Goal: Information Seeking & Learning: Stay updated

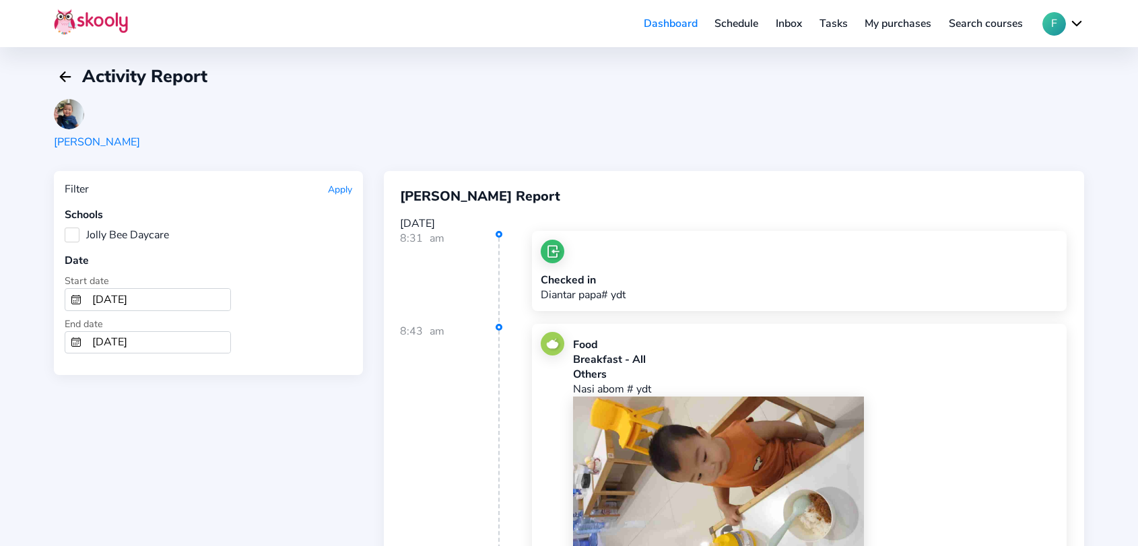
scroll to position [897, 0]
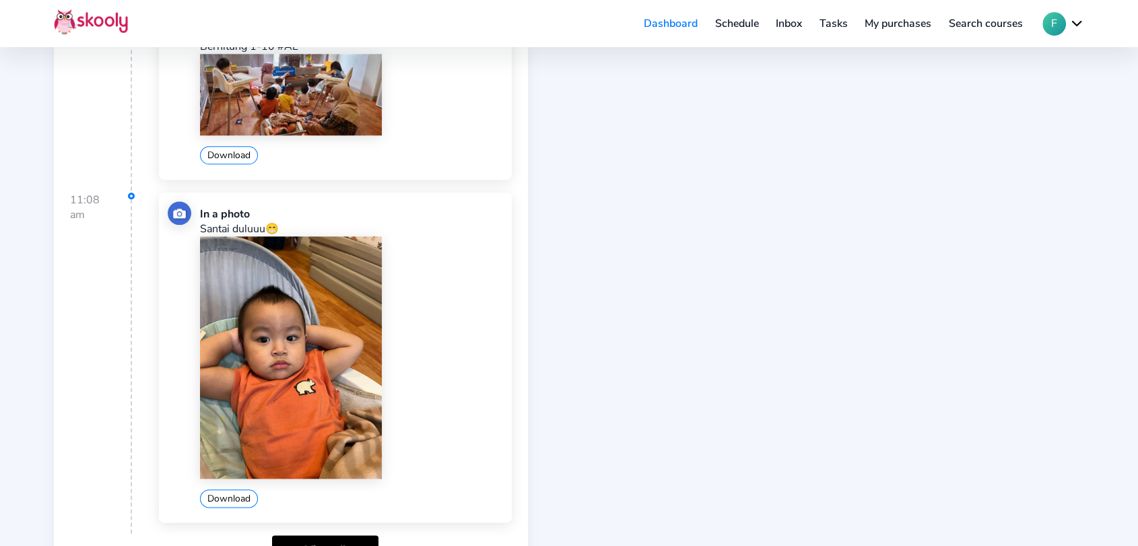
scroll to position [1496, 0]
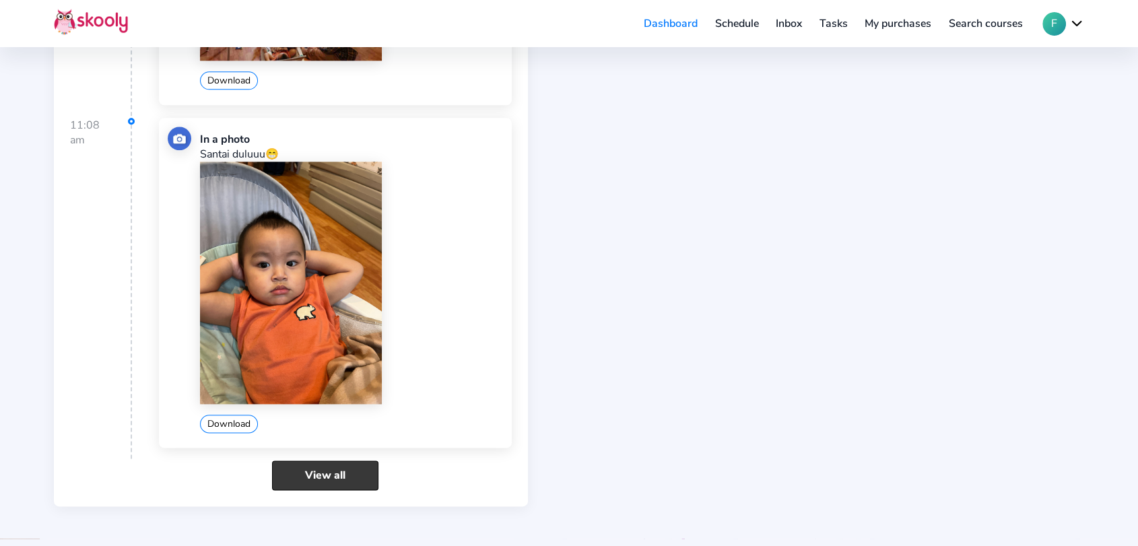
click at [330, 464] on link "View all" at bounding box center [325, 474] width 106 height 29
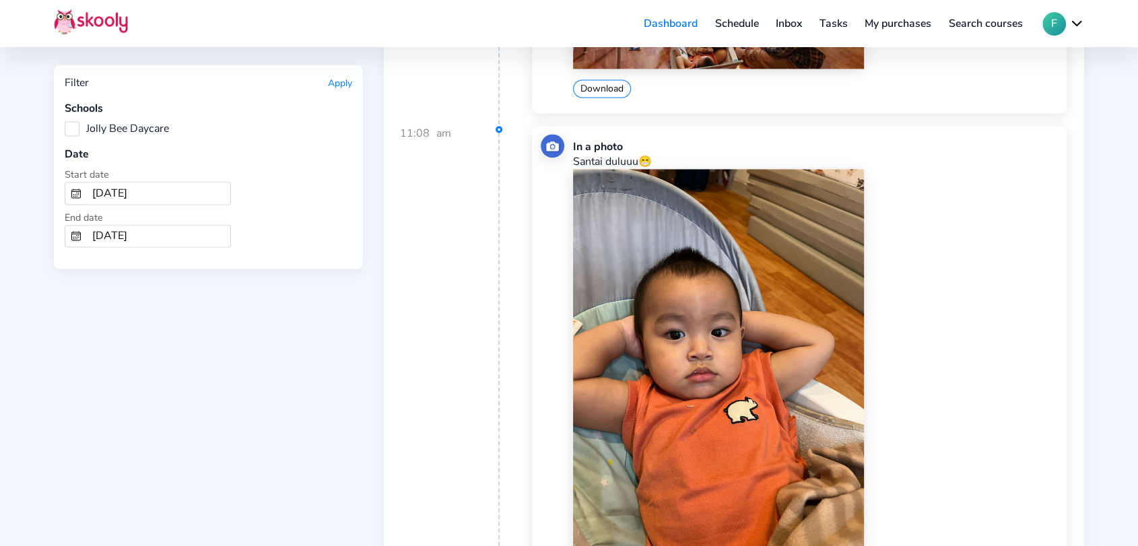
scroll to position [1944, 0]
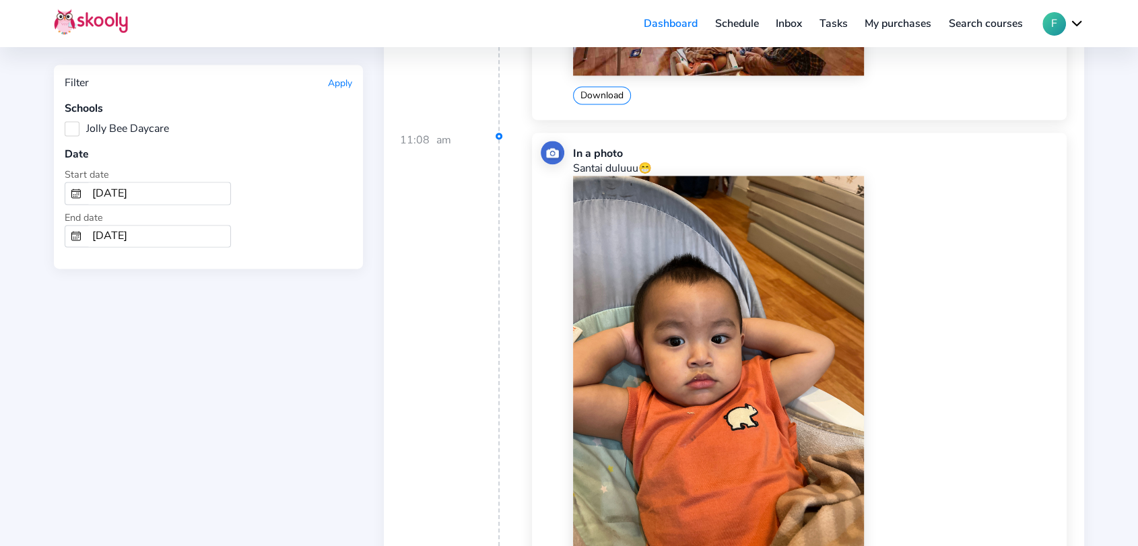
click at [784, 18] on link "Inbox" at bounding box center [789, 24] width 44 height 22
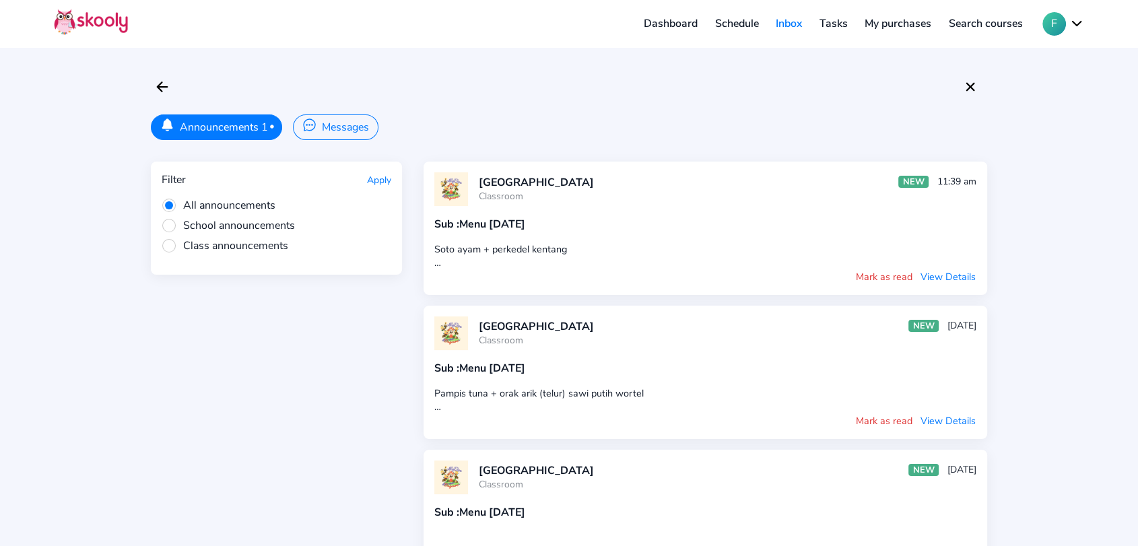
click at [939, 276] on button "View Details" at bounding box center [948, 276] width 57 height 15
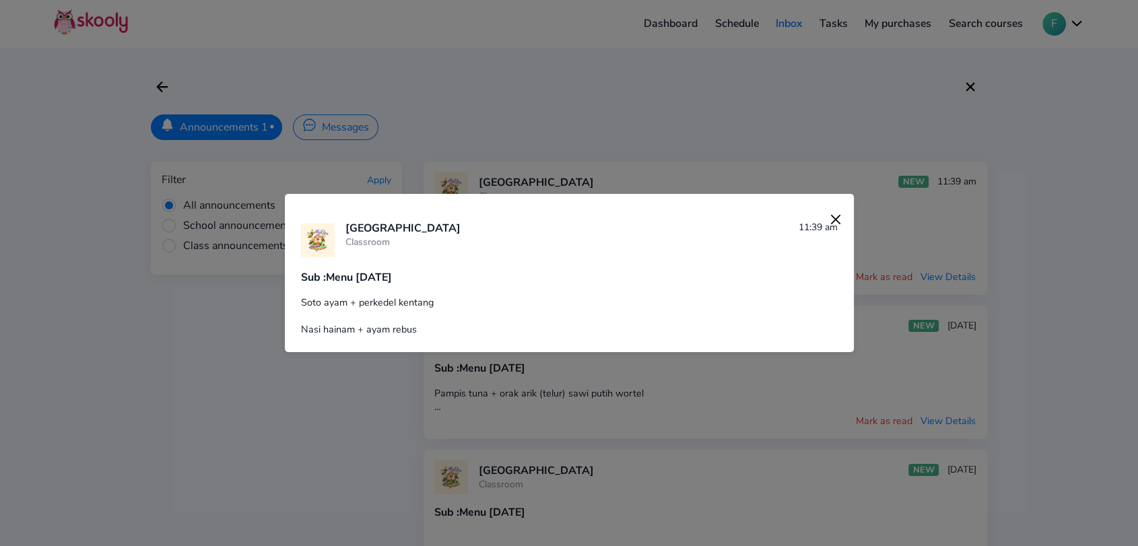
click at [829, 221] on img at bounding box center [835, 219] width 19 height 19
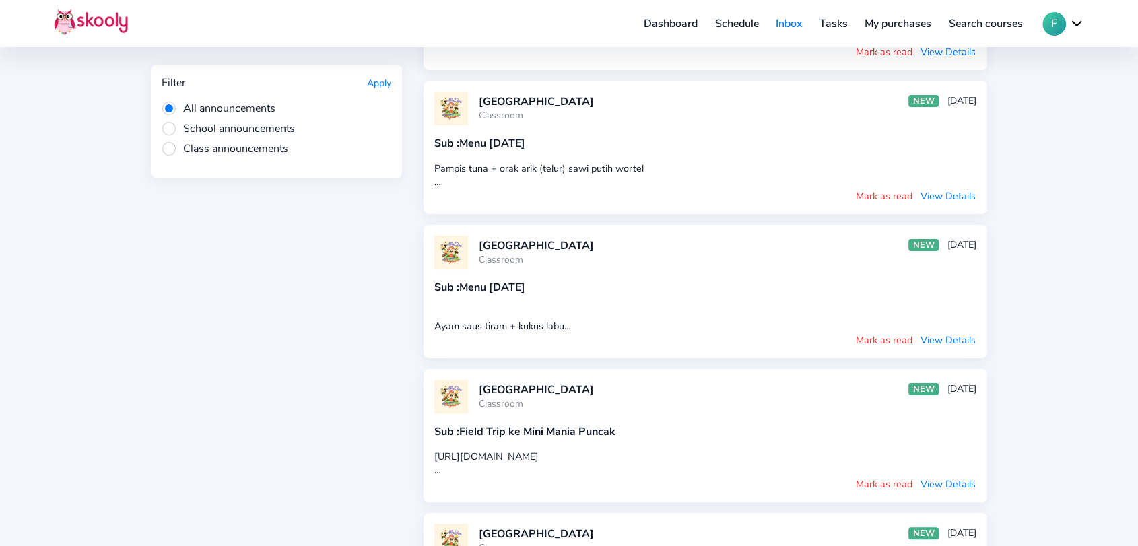
scroll to position [224, 0]
click at [942, 339] on button "View Details" at bounding box center [948, 340] width 57 height 15
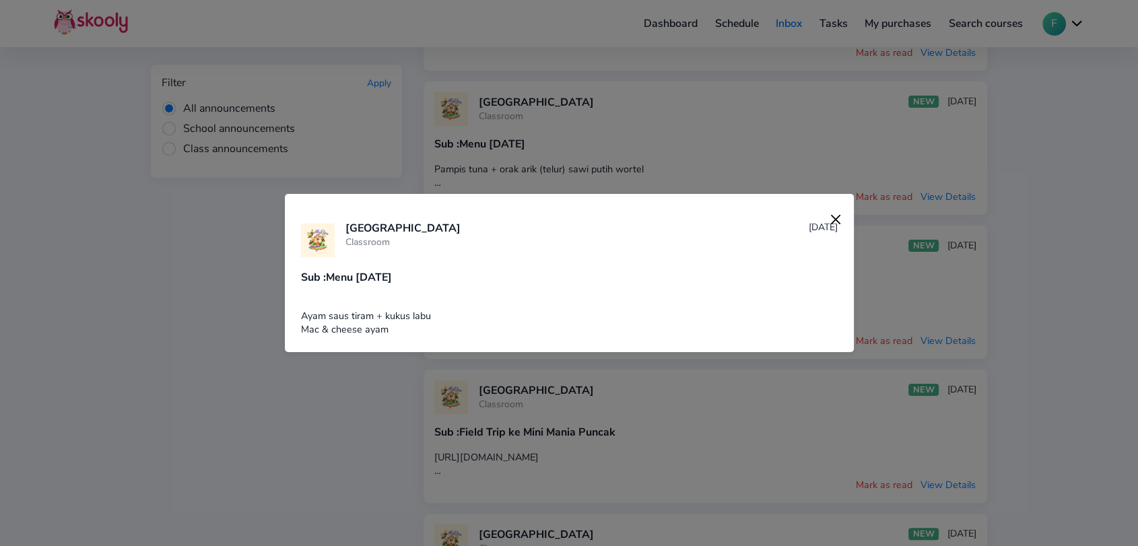
click at [827, 221] on img at bounding box center [835, 219] width 19 height 19
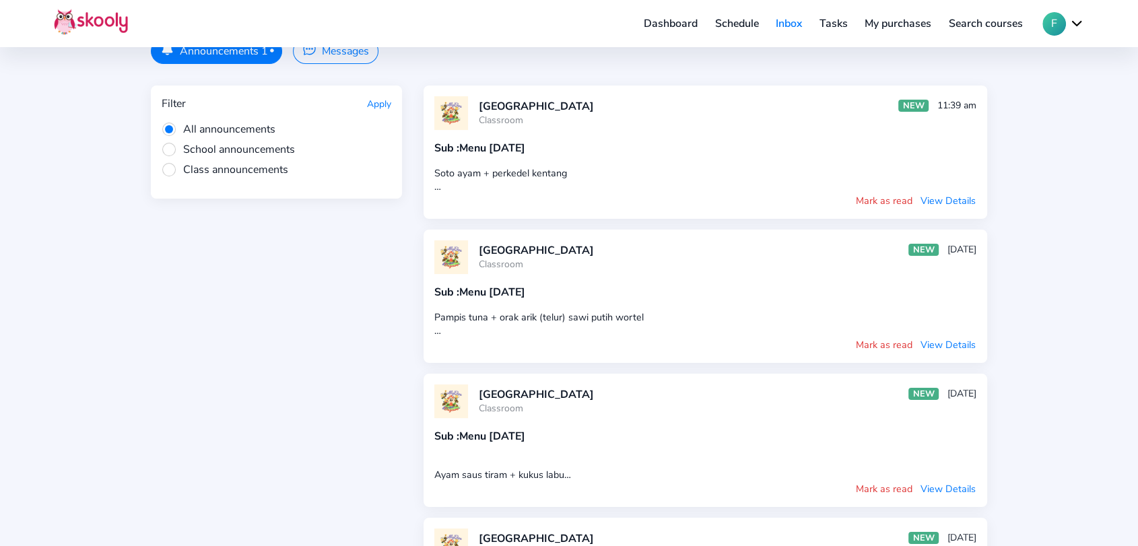
scroll to position [75, 0]
click at [947, 346] on button "View Details" at bounding box center [948, 346] width 57 height 15
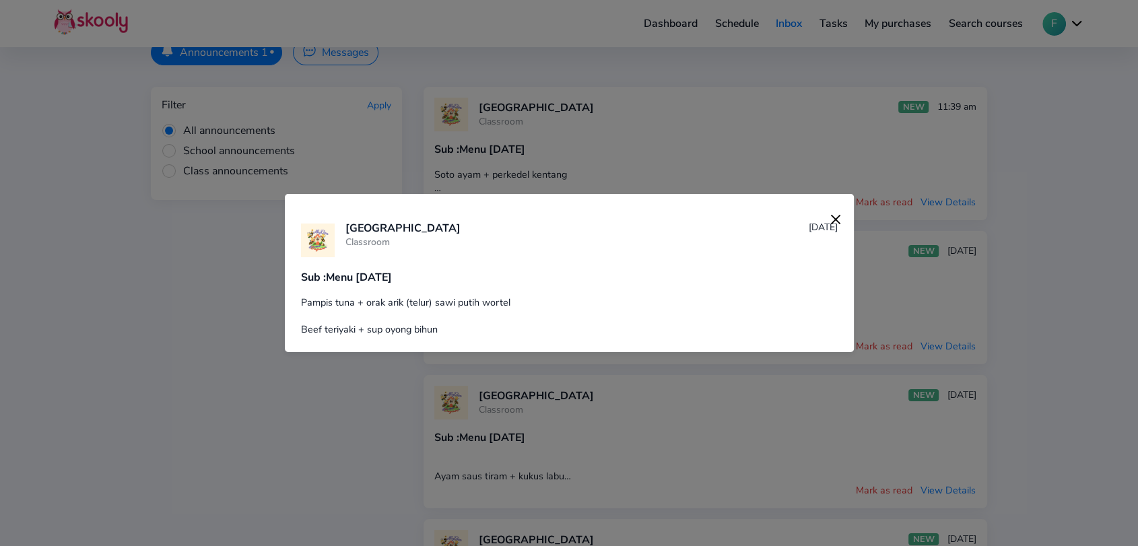
click at [826, 220] on img at bounding box center [835, 219] width 19 height 19
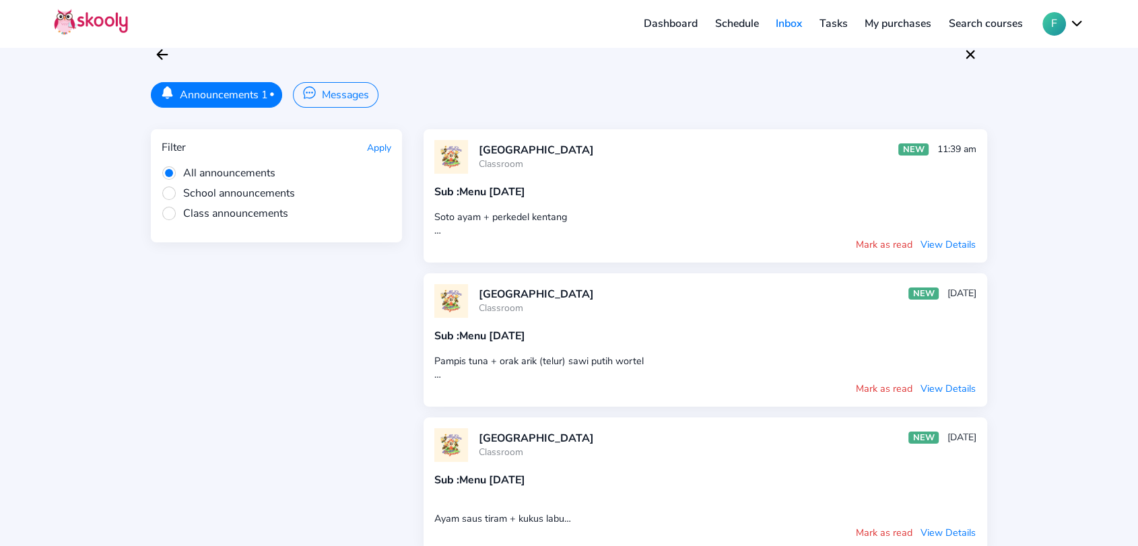
scroll to position [0, 0]
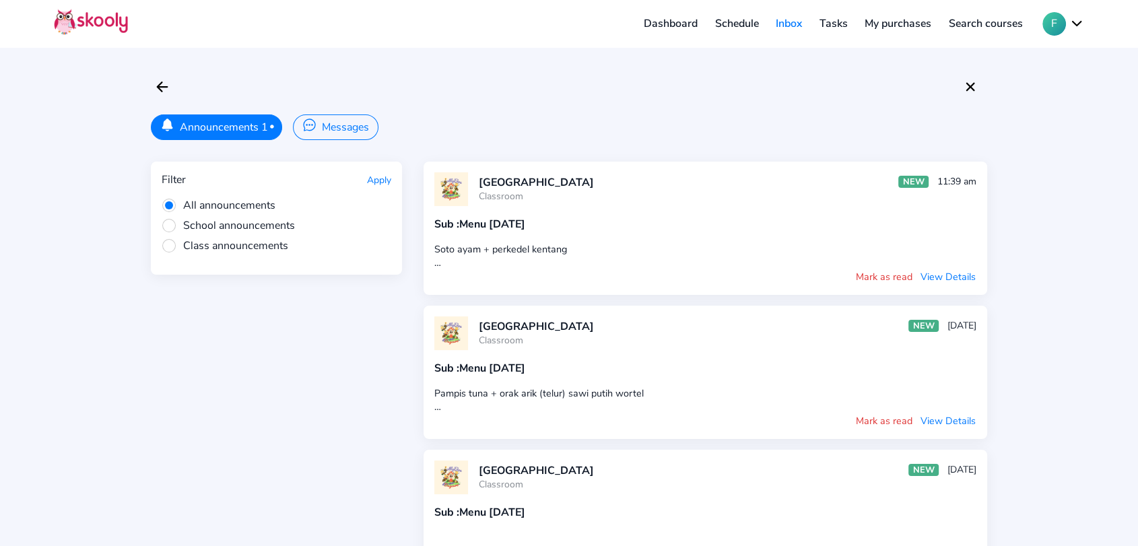
click at [939, 277] on button "View Details" at bounding box center [948, 276] width 57 height 15
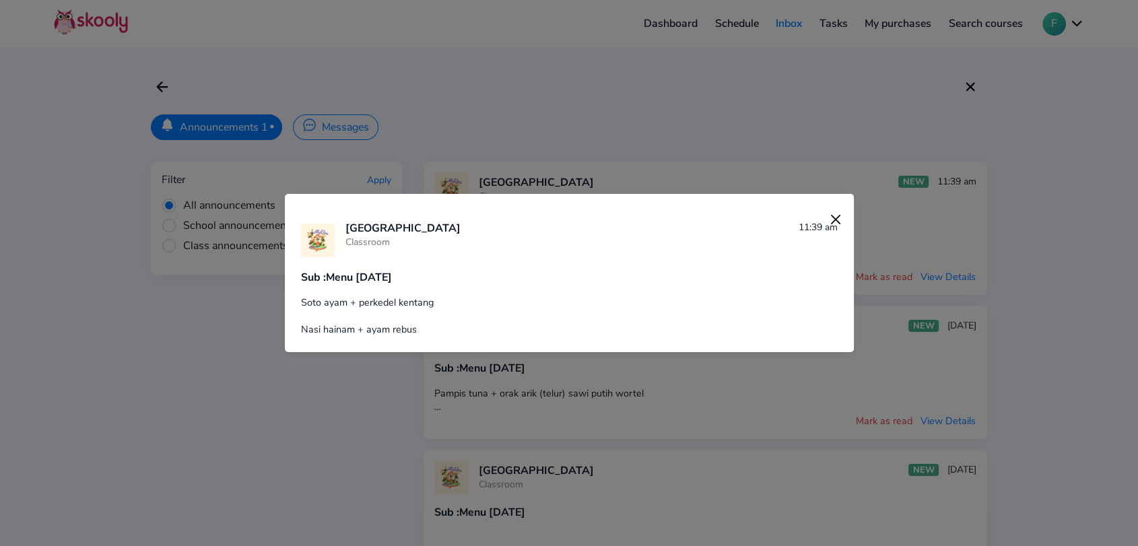
click at [826, 221] on img at bounding box center [835, 219] width 19 height 19
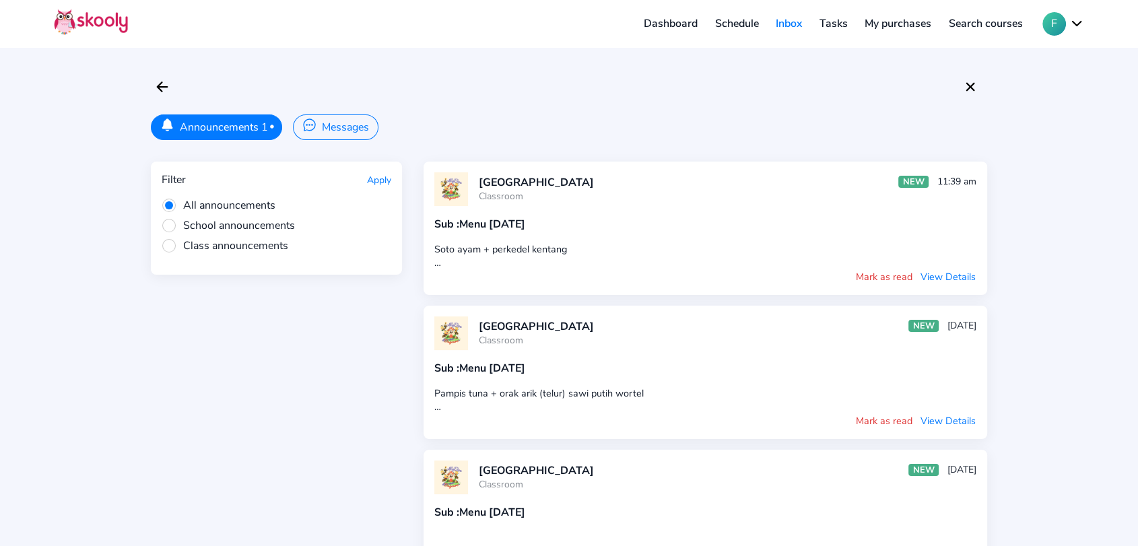
click at [232, 129] on button "Announcements 1 •" at bounding box center [216, 127] width 131 height 26
click at [318, 121] on div at bounding box center [312, 127] width 20 height 18
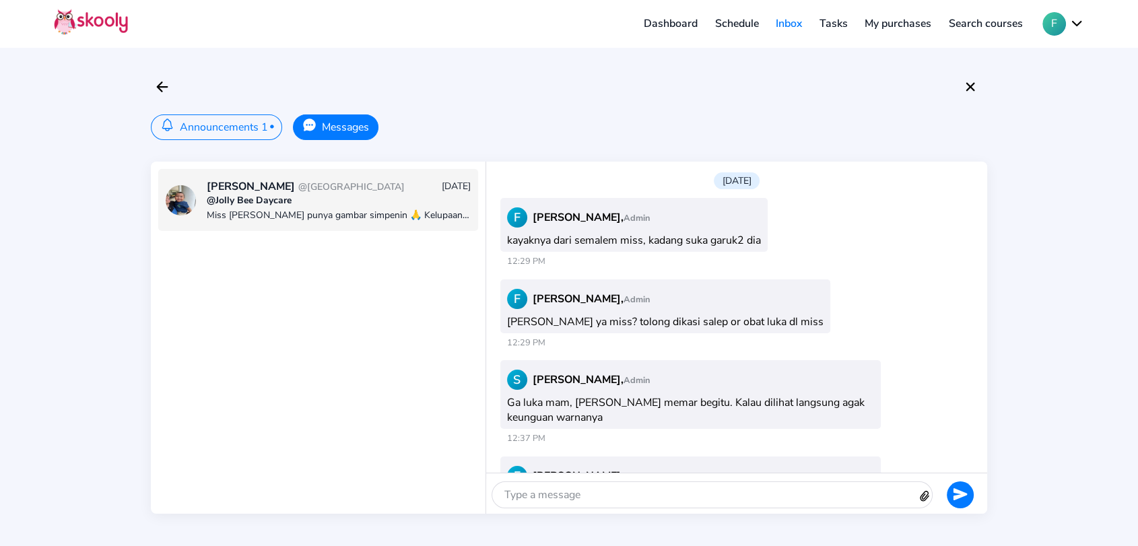
click at [238, 162] on div "Levi - Levi Alpheus Tanura @Green Lake City 11/09/25 @Jolly Bee Daycare Miss Le…" at bounding box center [318, 338] width 335 height 352
click at [238, 131] on button "Announcements 1 •" at bounding box center [216, 127] width 131 height 26
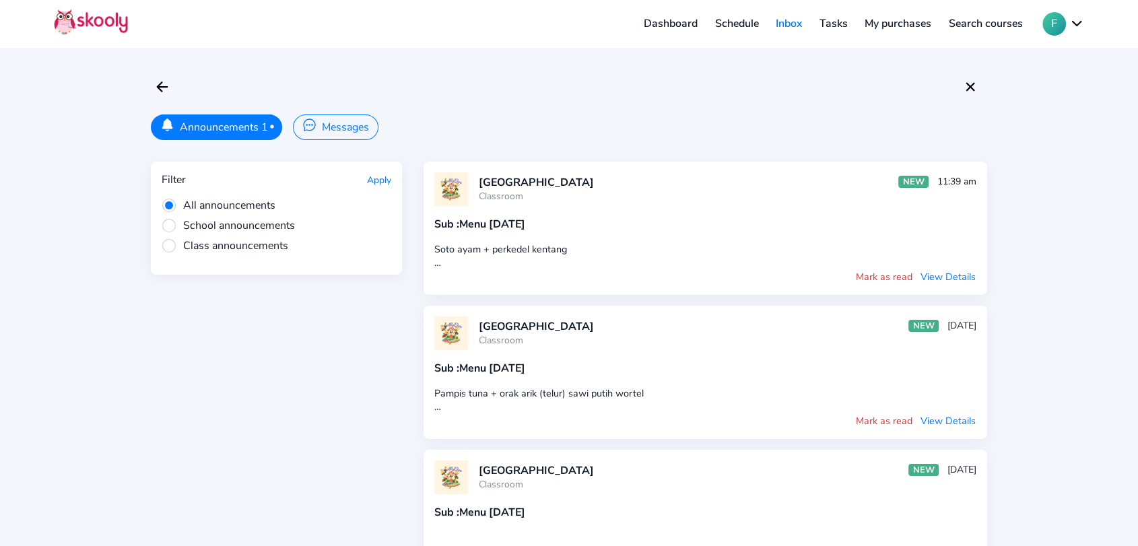
click at [214, 223] on span "School announcements" at bounding box center [228, 225] width 133 height 15
click at [0, 0] on input "School announcements" at bounding box center [0, 0] width 0 height 0
click at [388, 179] on button "Apply" at bounding box center [379, 180] width 24 height 13
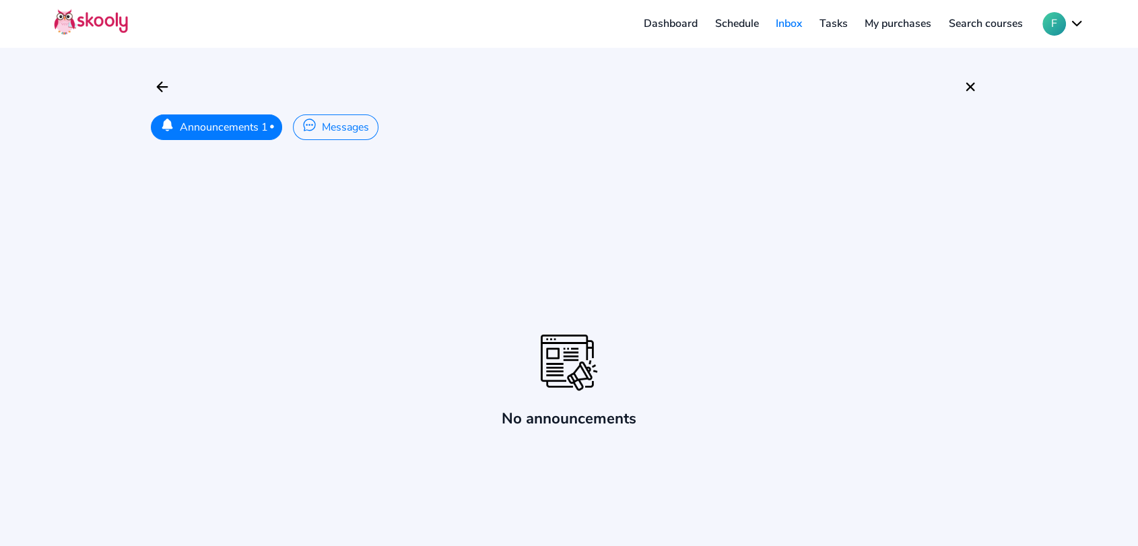
click at [259, 130] on button "Announcements 1 •" at bounding box center [216, 127] width 131 height 26
click at [248, 128] on button "Announcements 1 •" at bounding box center [216, 127] width 131 height 26
click at [331, 119] on button "Messages" at bounding box center [335, 127] width 85 height 26
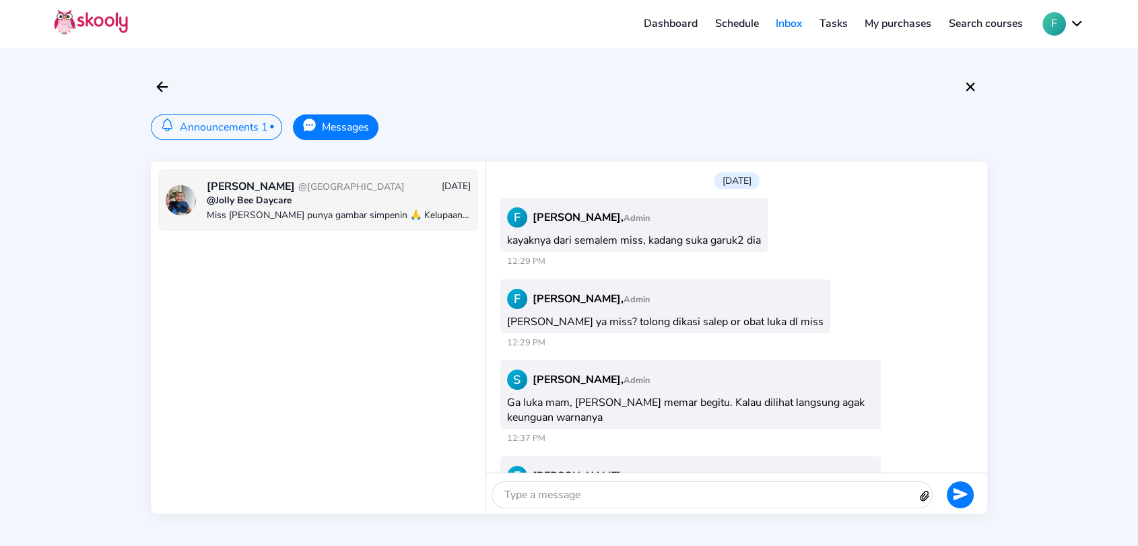
click at [250, 125] on button "Announcements 1 •" at bounding box center [216, 127] width 131 height 26
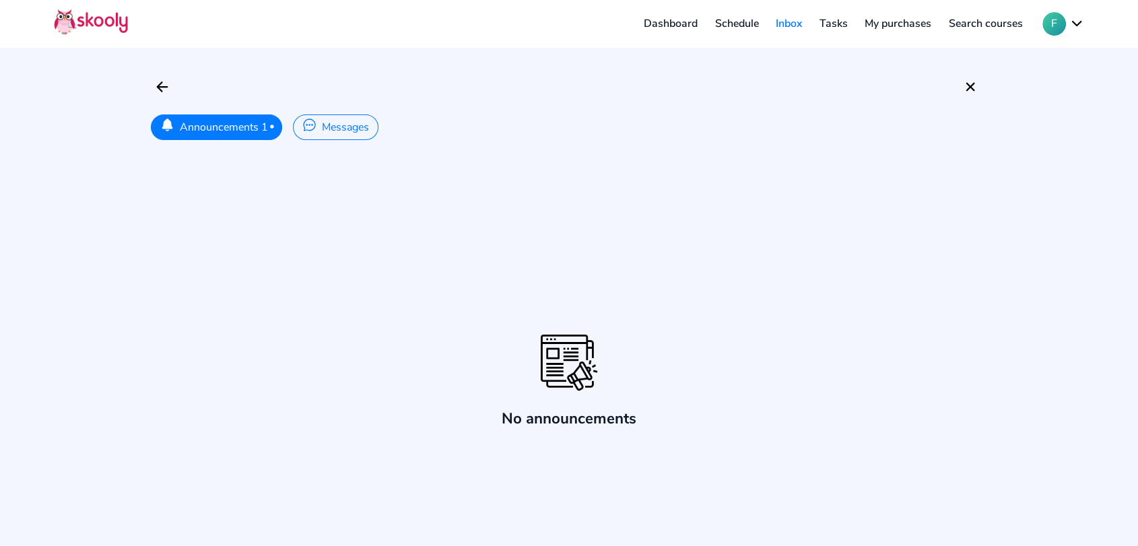
click at [252, 133] on button "Announcements 1 •" at bounding box center [216, 127] width 131 height 26
click at [370, 131] on button "Messages" at bounding box center [335, 127] width 85 height 26
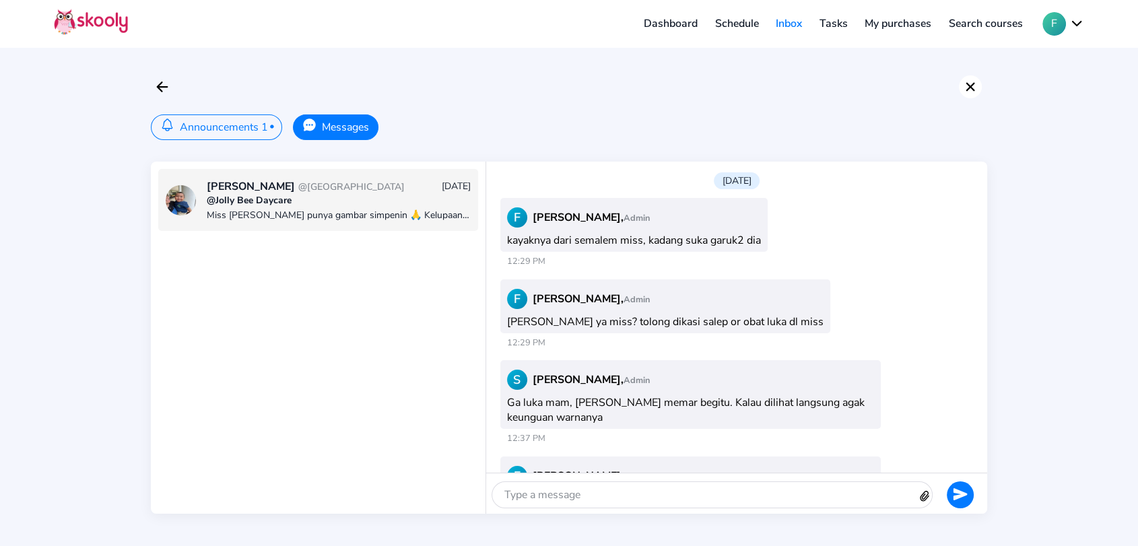
click at [971, 84] on icon "close" at bounding box center [970, 86] width 9 height 9
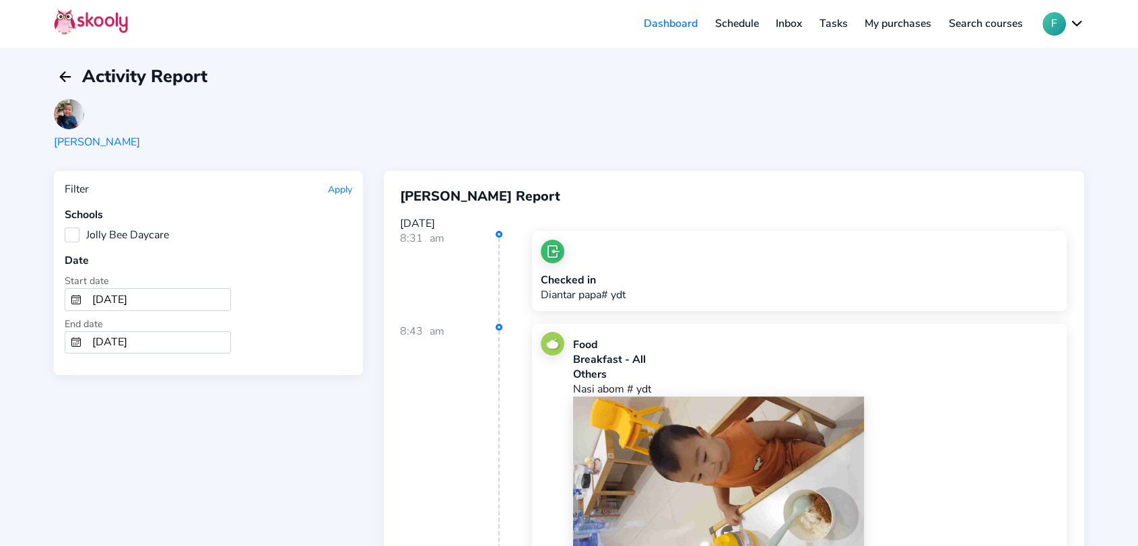
click at [787, 24] on link "Inbox" at bounding box center [789, 24] width 44 height 22
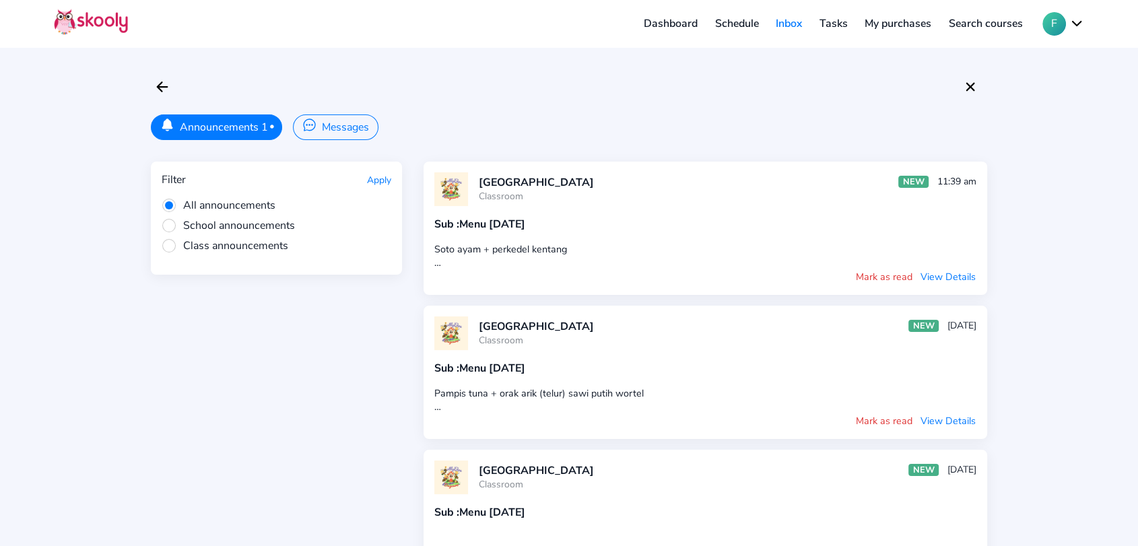
click at [877, 274] on button "Mark as read" at bounding box center [884, 276] width 58 height 15
click at [878, 419] on button "Mark as read" at bounding box center [884, 420] width 58 height 15
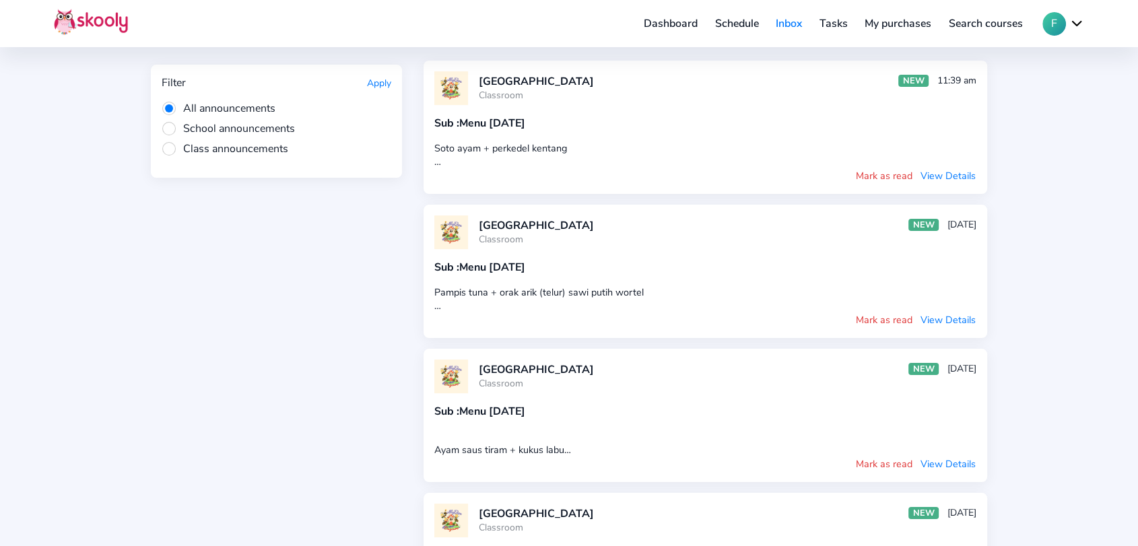
scroll to position [224, 0]
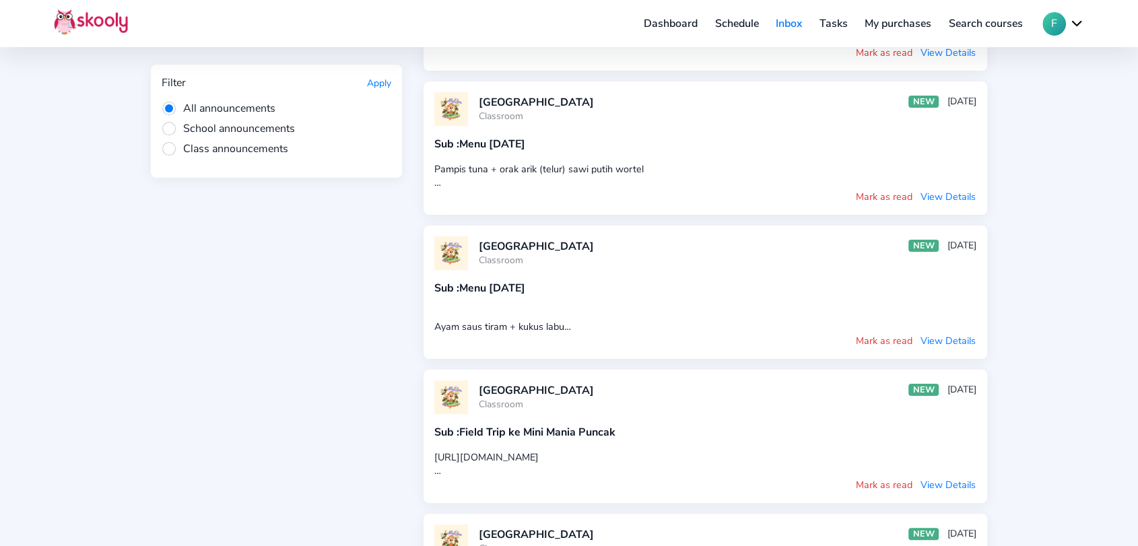
click at [883, 334] on button "Mark as read" at bounding box center [884, 340] width 58 height 15
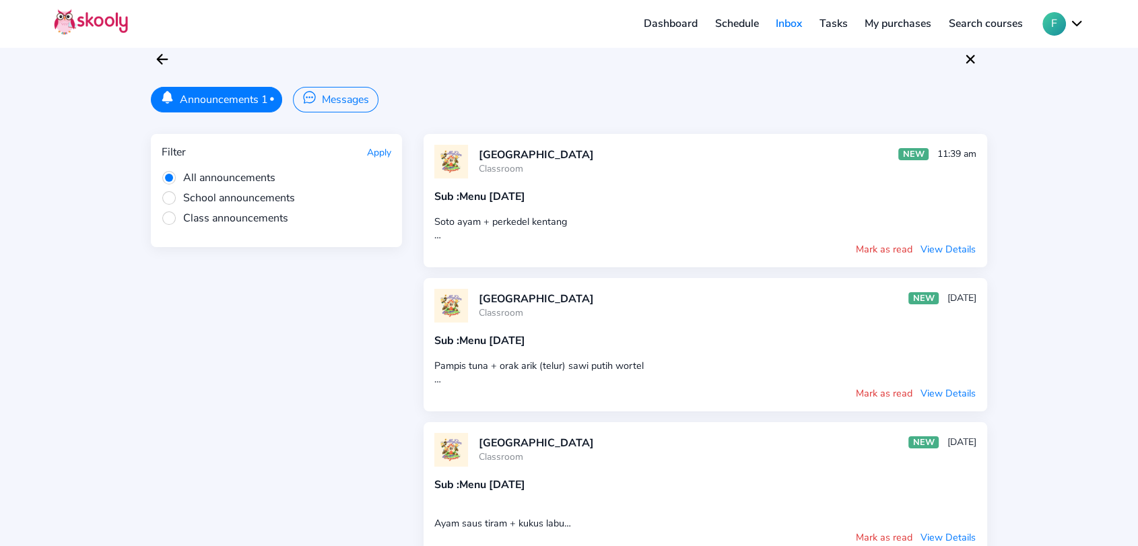
scroll to position [0, 0]
